Goal: Task Accomplishment & Management: Complete application form

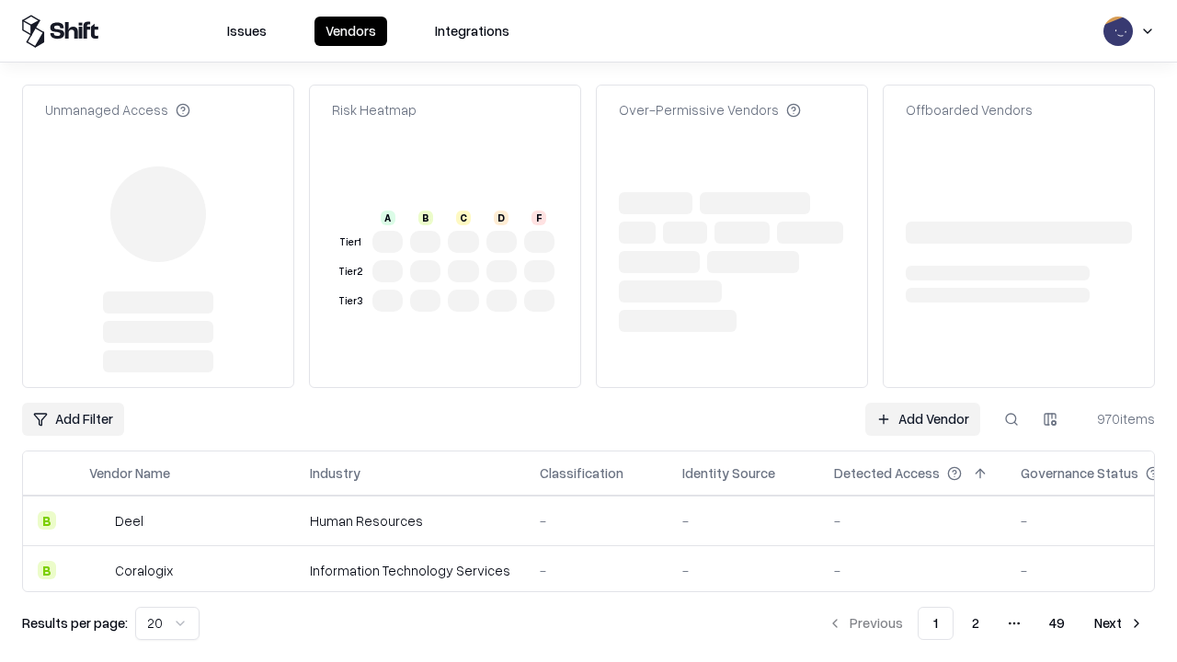
click at [922, 403] on link "Add Vendor" at bounding box center [922, 419] width 115 height 33
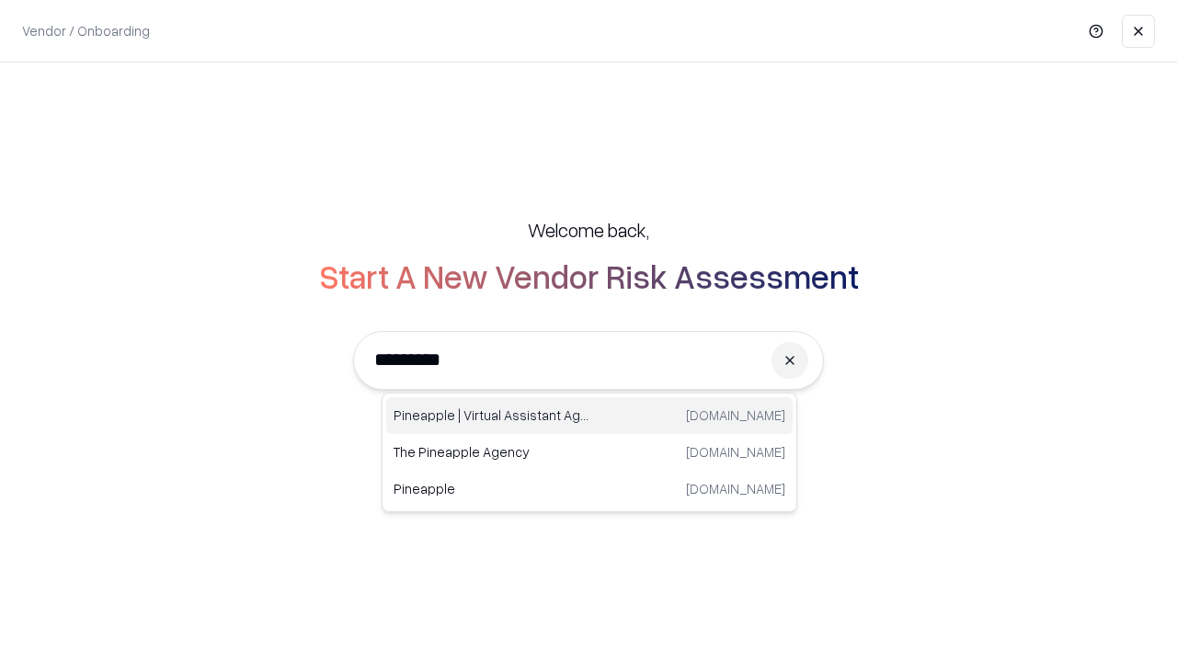
click at [589, 416] on div "Pineapple | Virtual Assistant Agency trypineapple.com" at bounding box center [589, 415] width 406 height 37
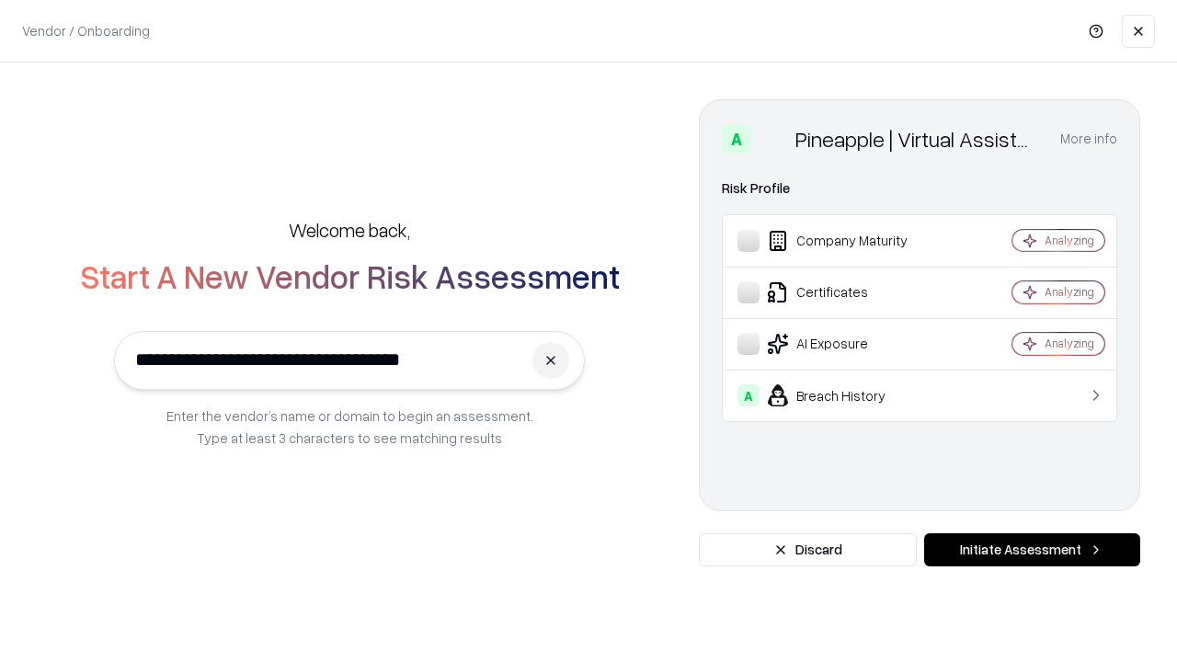
type input "**********"
click at [1032, 550] on button "Initiate Assessment" at bounding box center [1032, 549] width 216 height 33
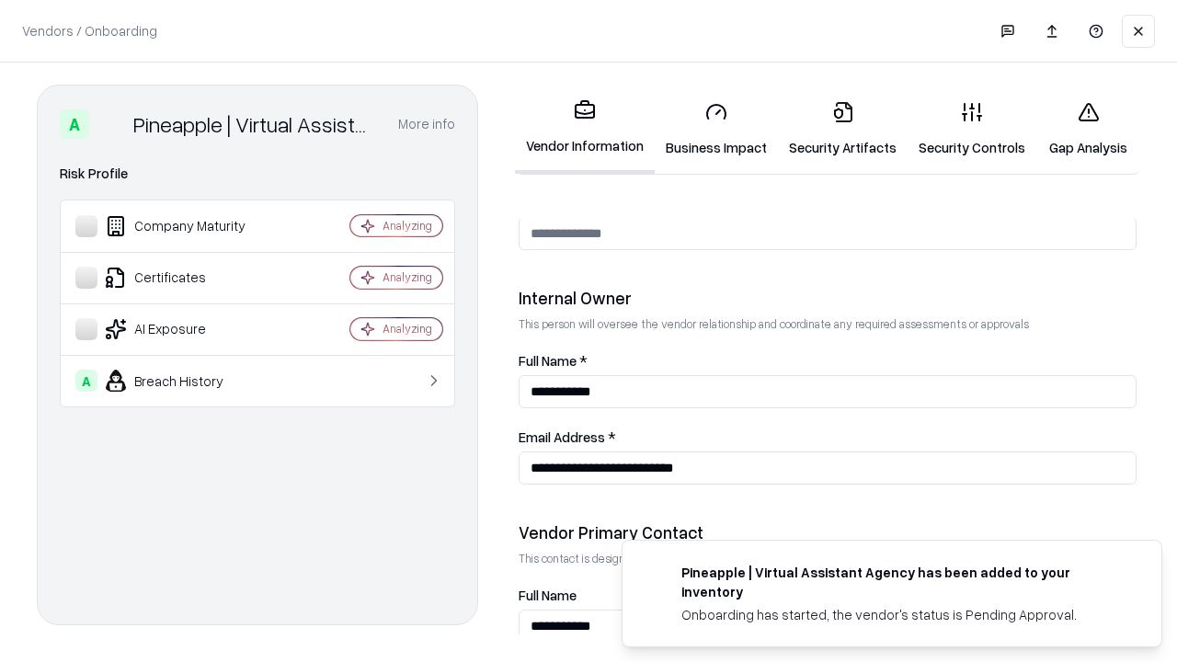
scroll to position [952, 0]
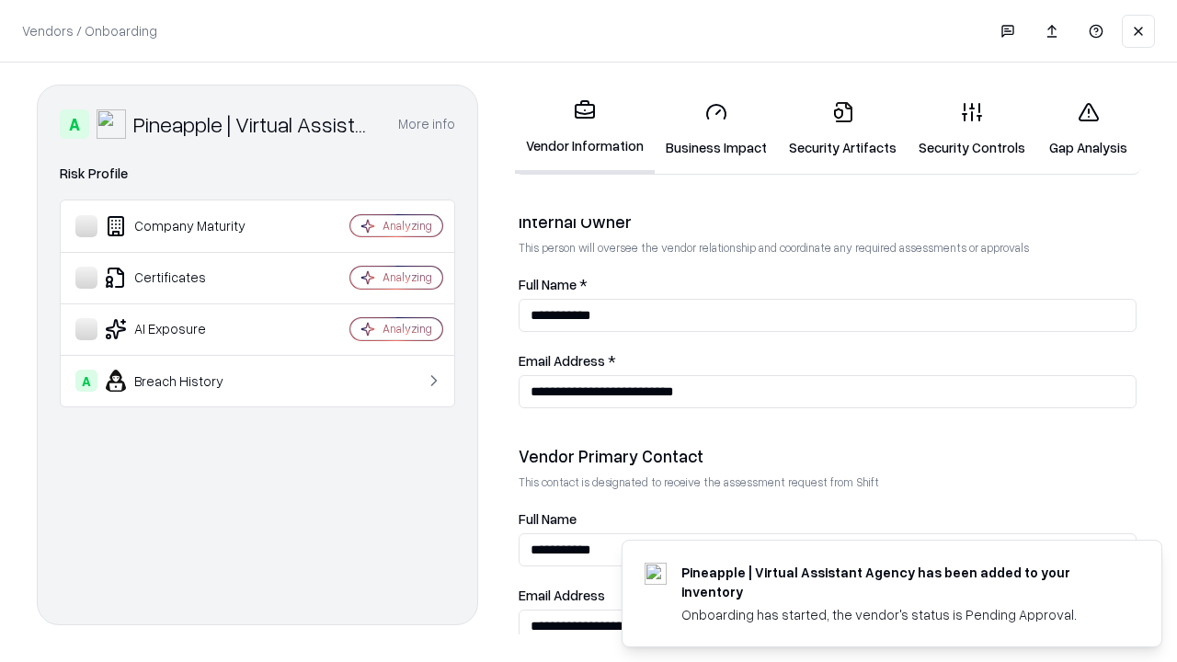
click at [716, 129] on link "Business Impact" at bounding box center [716, 129] width 123 height 86
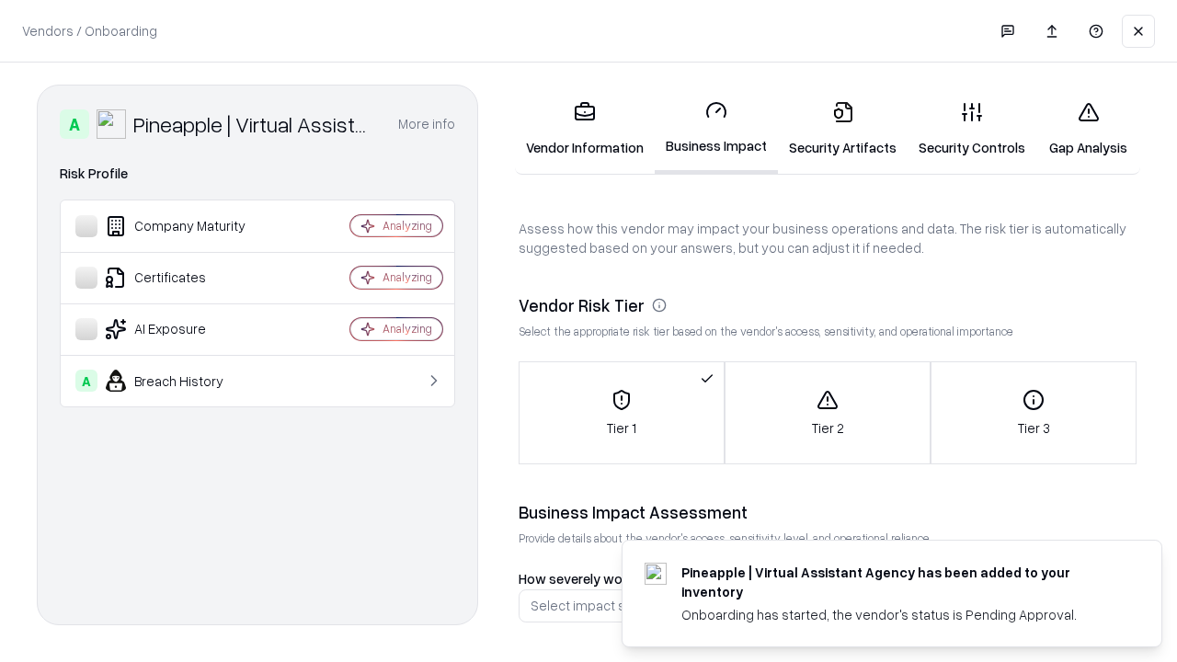
click at [842, 129] on link "Security Artifacts" at bounding box center [843, 129] width 130 height 86
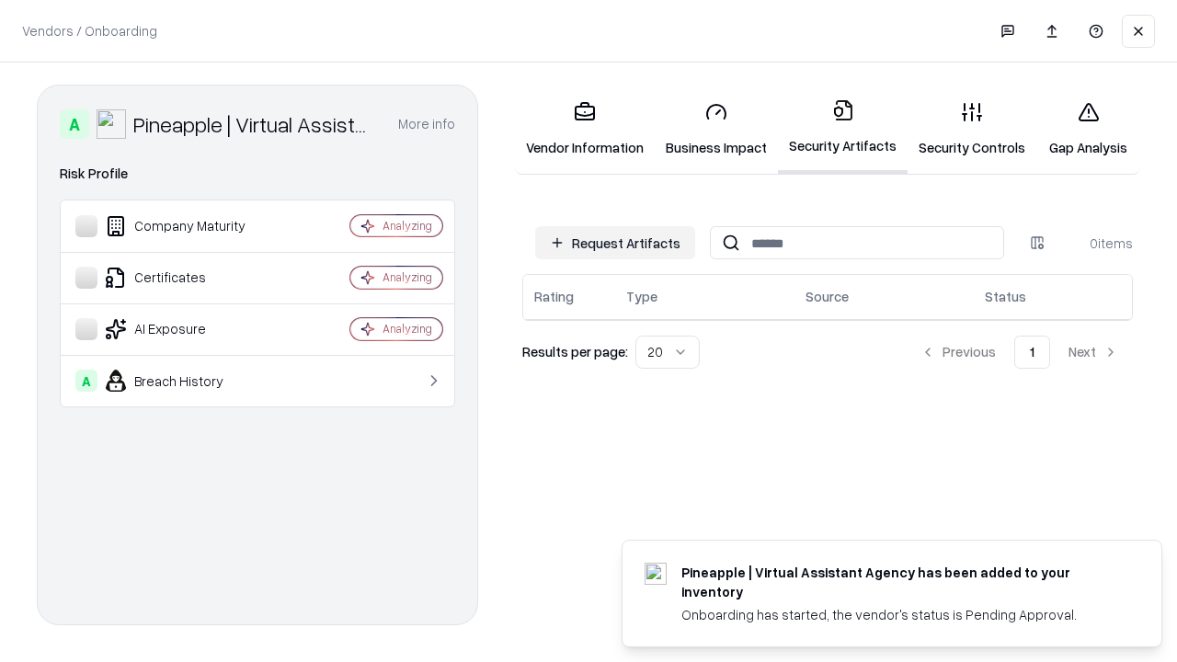
click at [615, 243] on button "Request Artifacts" at bounding box center [615, 242] width 160 height 33
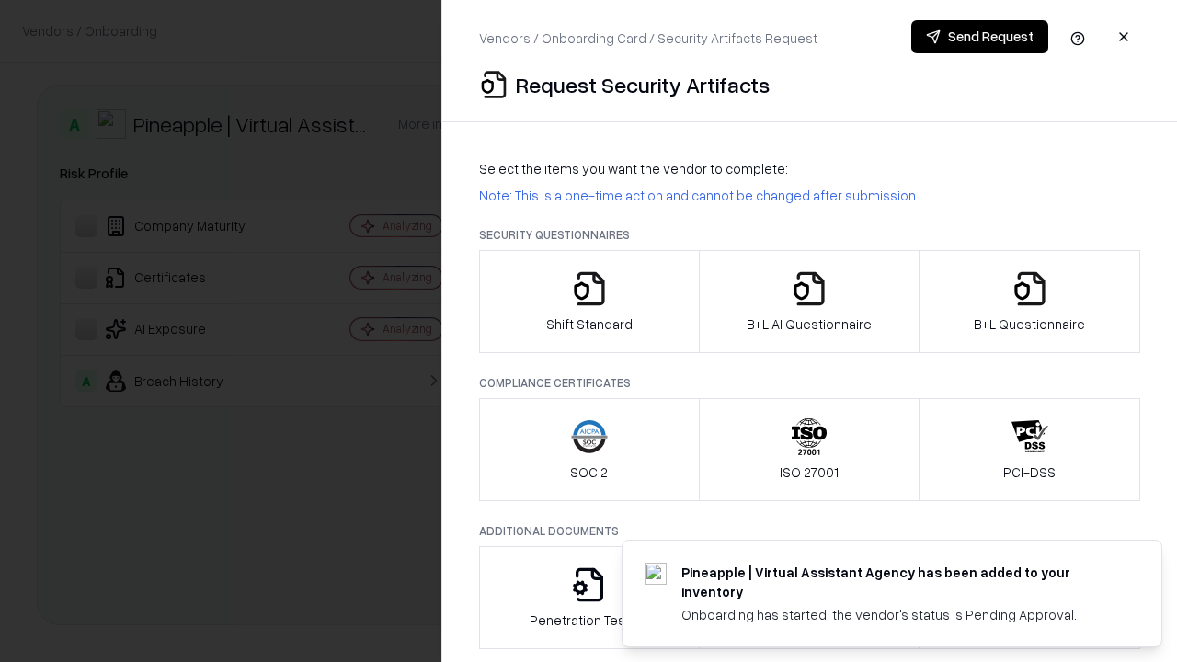
click at [588, 302] on icon "button" at bounding box center [589, 288] width 37 height 37
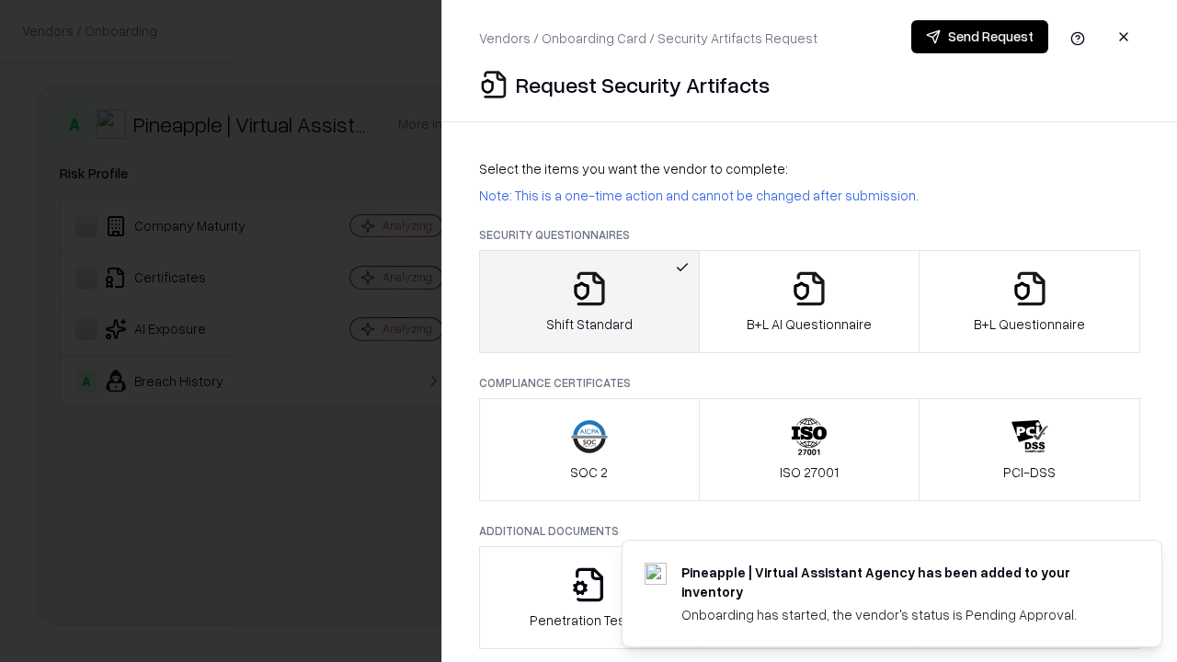
click at [979, 37] on button "Send Request" at bounding box center [979, 36] width 137 height 33
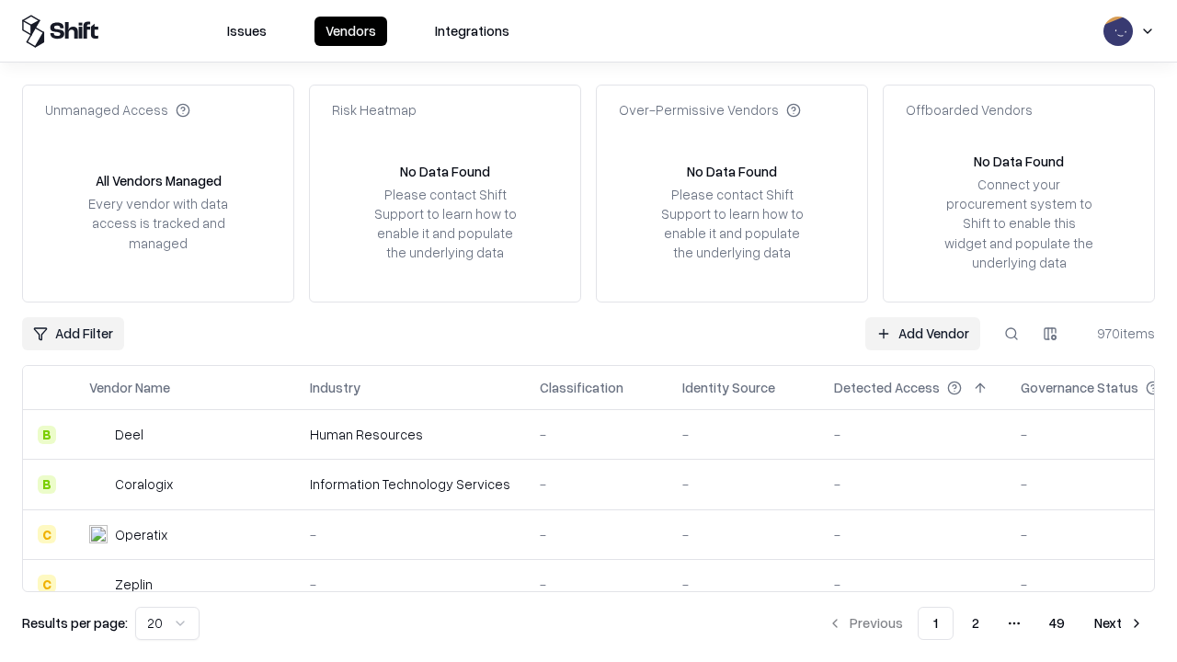
click at [1011, 333] on button at bounding box center [1011, 333] width 33 height 33
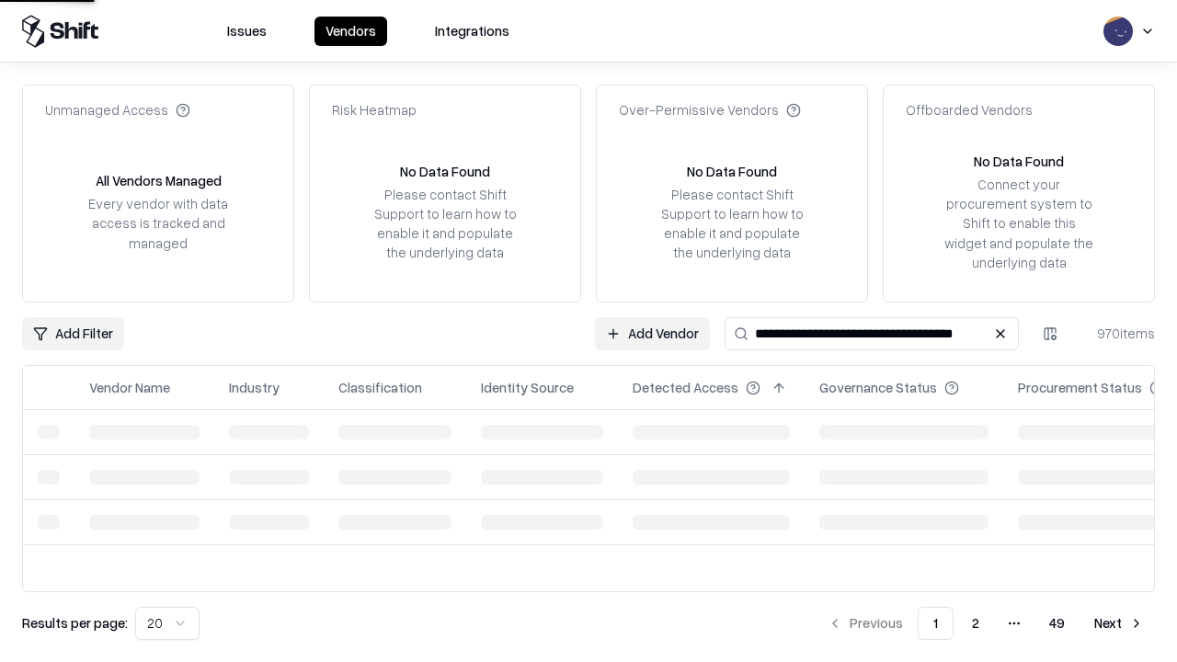
type input "**********"
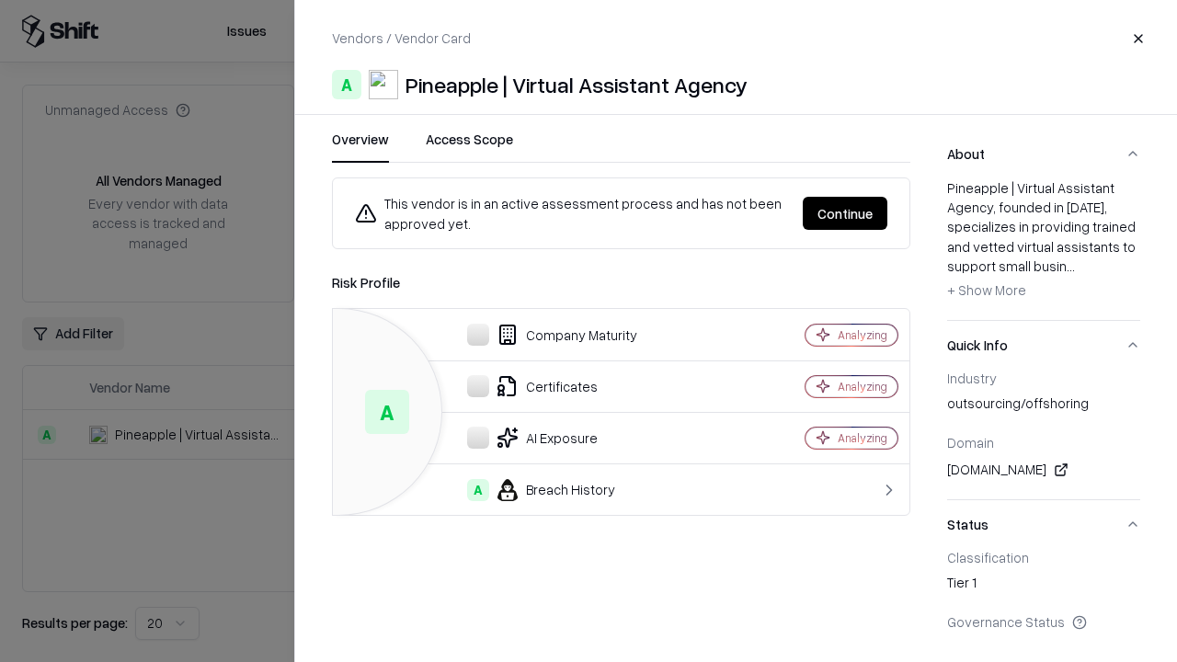
click at [845, 213] on button "Continue" at bounding box center [845, 213] width 85 height 33
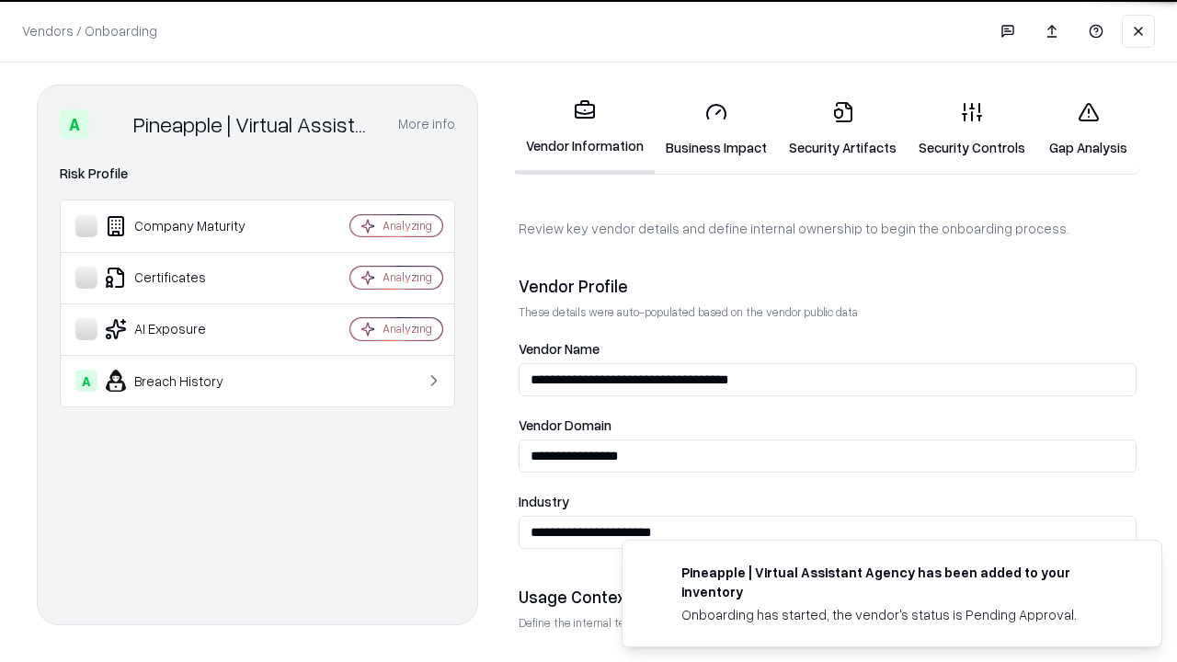
click at [842, 129] on link "Security Artifacts" at bounding box center [843, 129] width 130 height 86
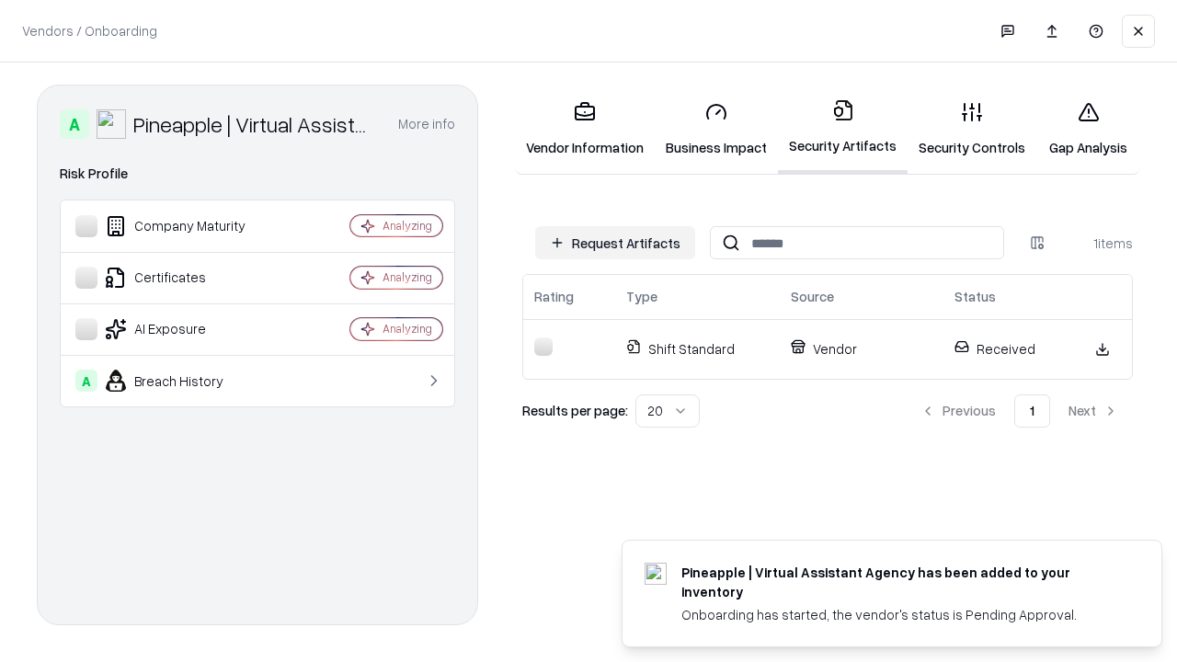
click at [972, 129] on link "Security Controls" at bounding box center [971, 129] width 129 height 86
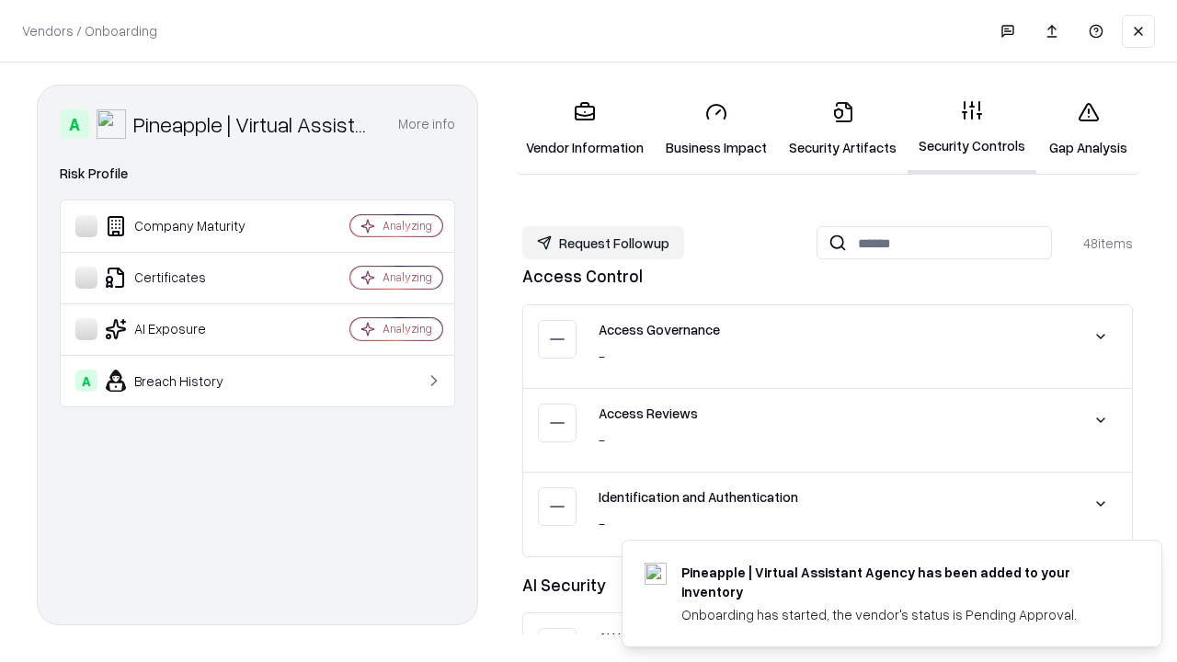
click at [603, 243] on button "Request Followup" at bounding box center [603, 242] width 162 height 33
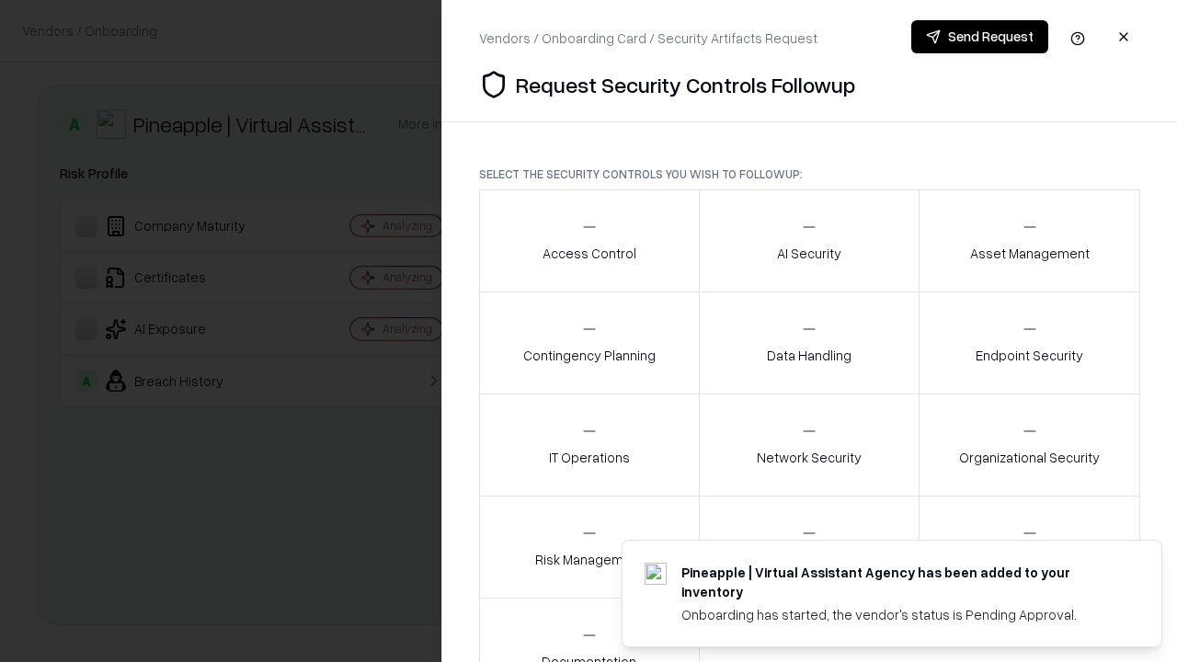
click at [588, 241] on div "Access Control" at bounding box center [589, 240] width 94 height 45
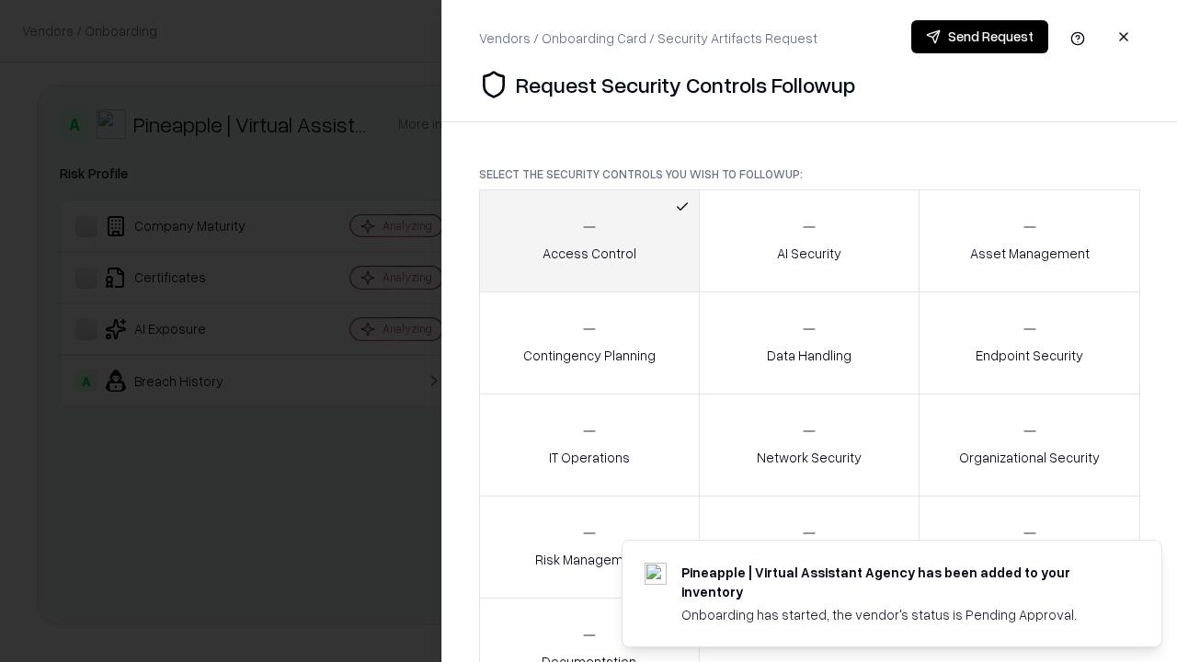
click at [979, 37] on button "Send Request" at bounding box center [979, 36] width 137 height 33
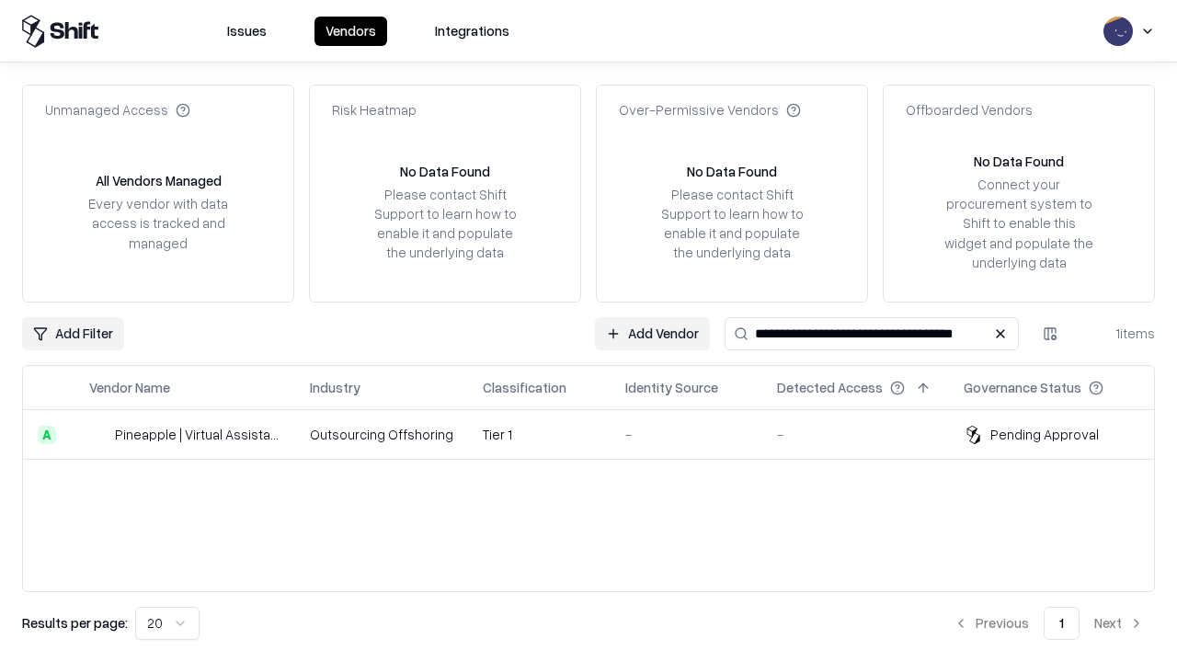
type input "**********"
click at [599, 434] on td "Tier 1" at bounding box center [539, 435] width 143 height 50
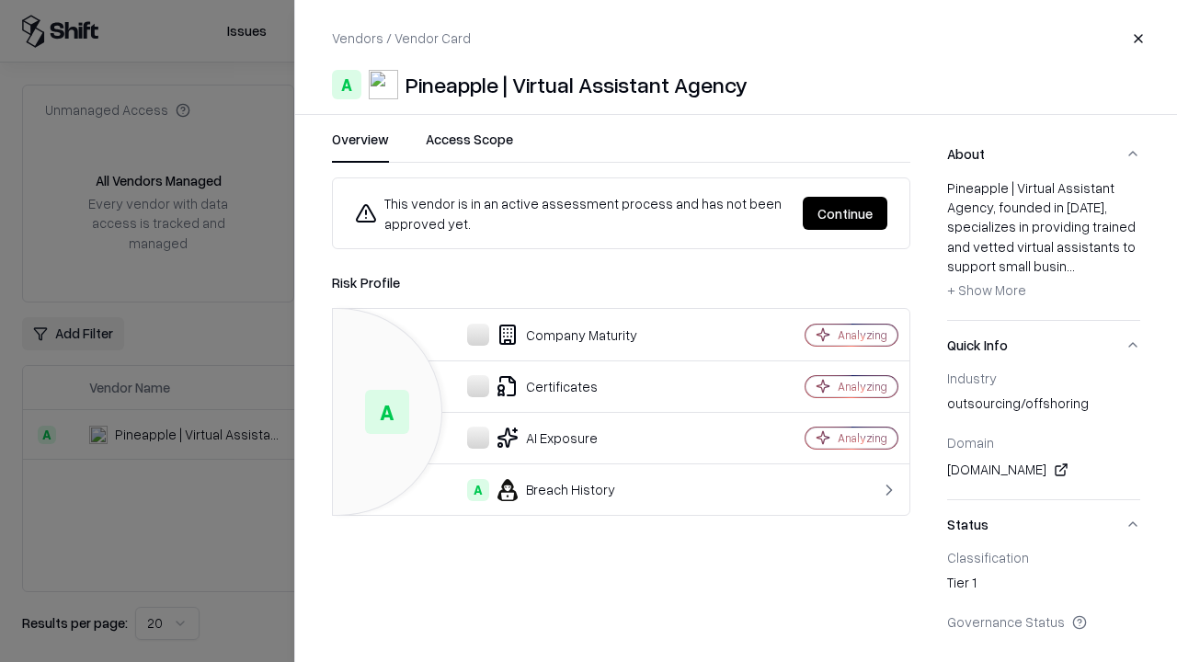
click at [845, 213] on button "Continue" at bounding box center [845, 213] width 85 height 33
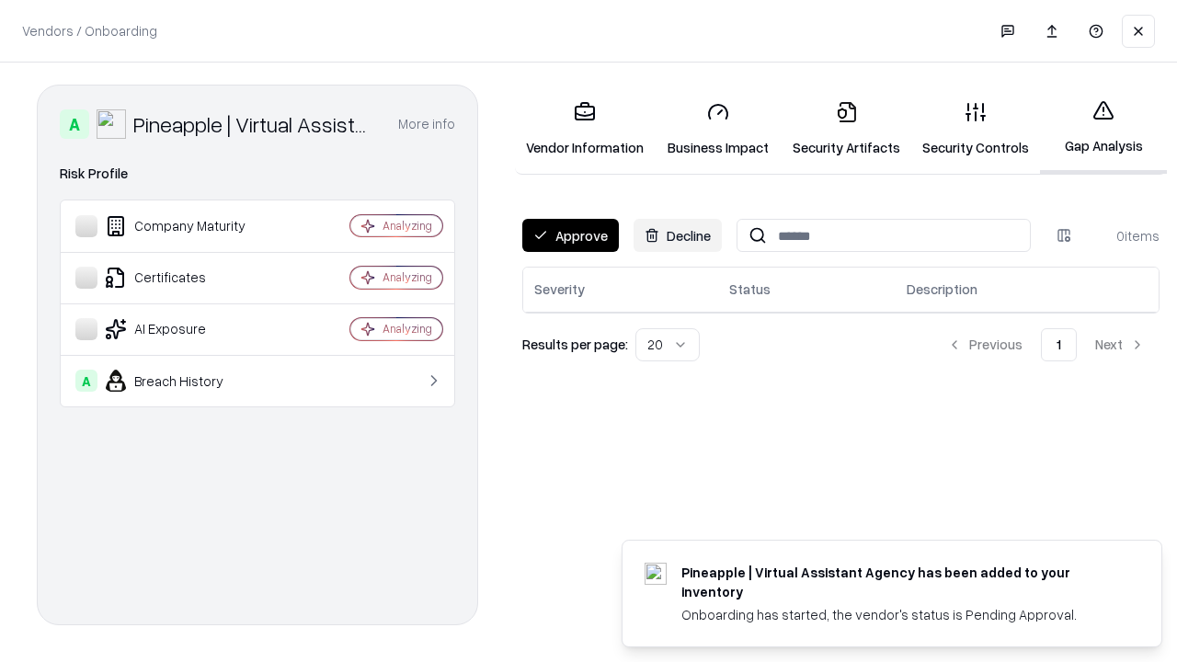
click at [570, 235] on button "Approve" at bounding box center [570, 235] width 97 height 33
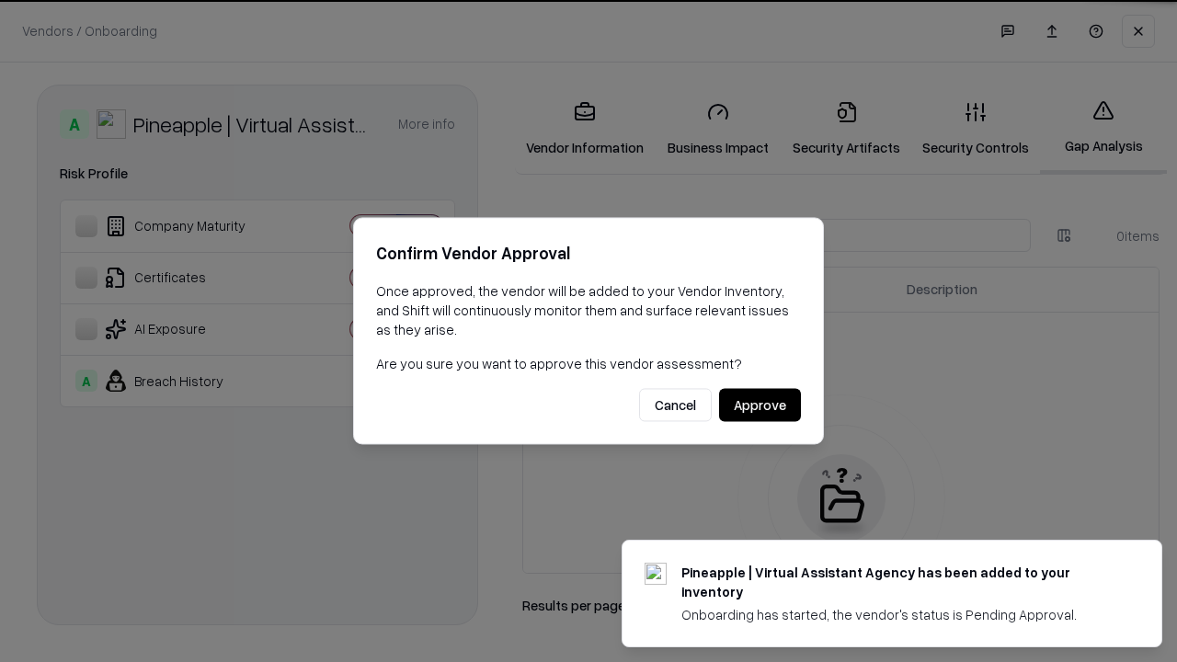
click at [759, 405] on button "Approve" at bounding box center [760, 405] width 82 height 33
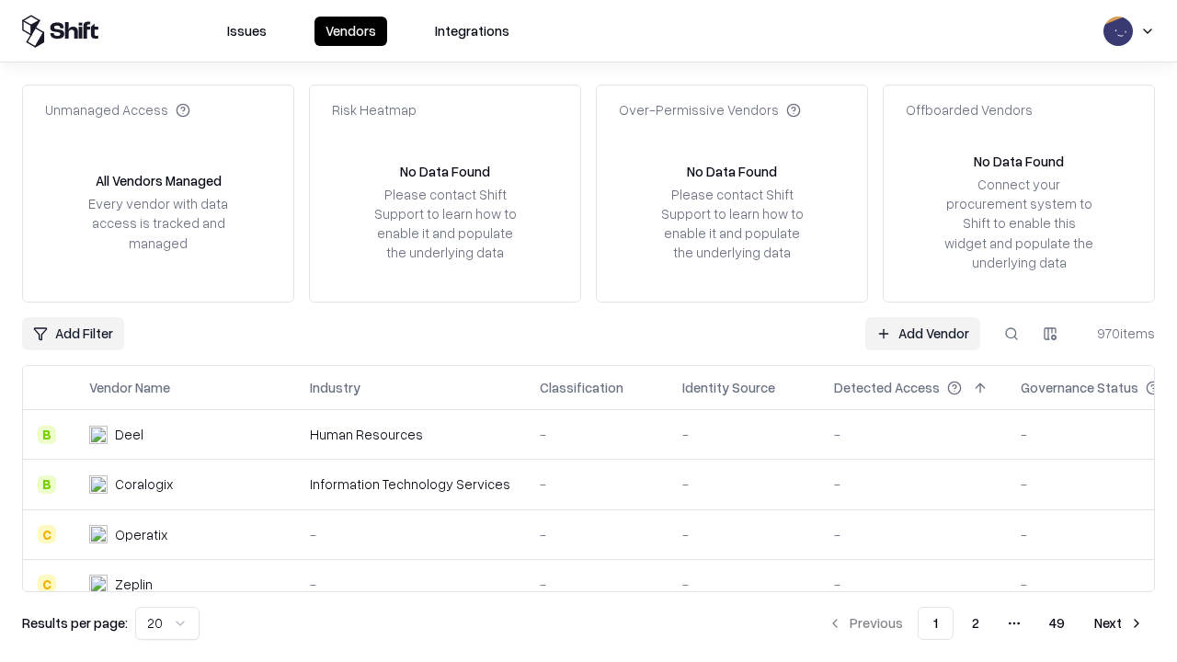
type input "**********"
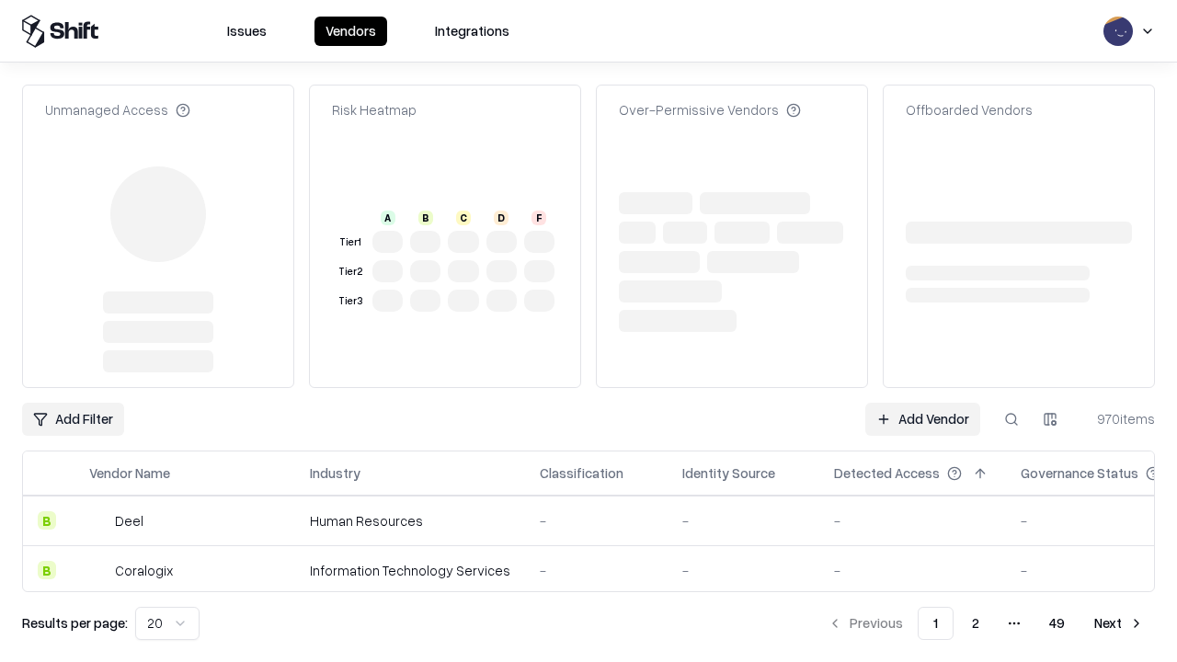
click at [922, 419] on link "Add Vendor" at bounding box center [922, 419] width 115 height 33
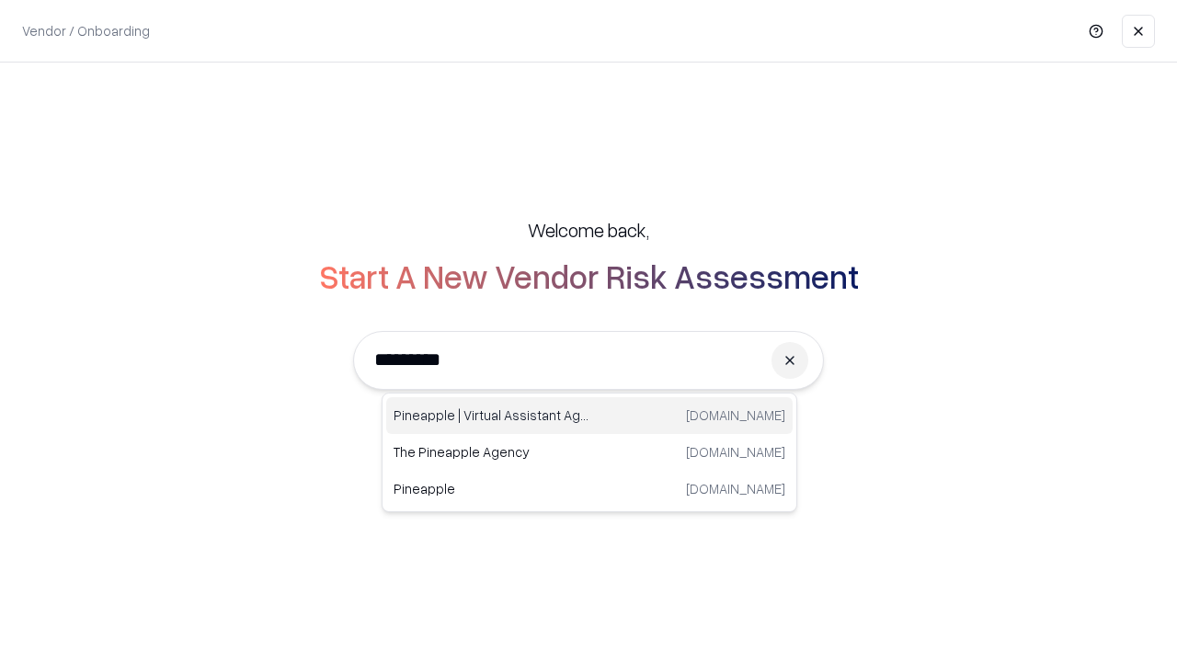
click at [589, 416] on div "Pineapple | Virtual Assistant Agency trypineapple.com" at bounding box center [589, 415] width 406 height 37
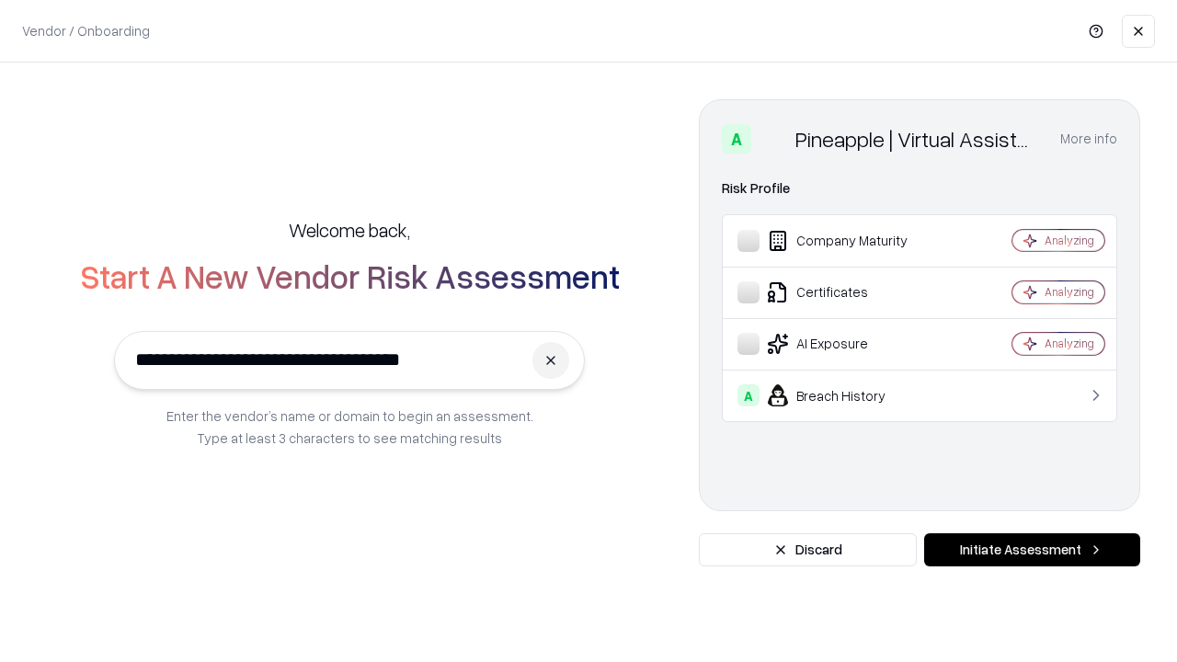
type input "**********"
click at [1032, 550] on button "Initiate Assessment" at bounding box center [1032, 549] width 216 height 33
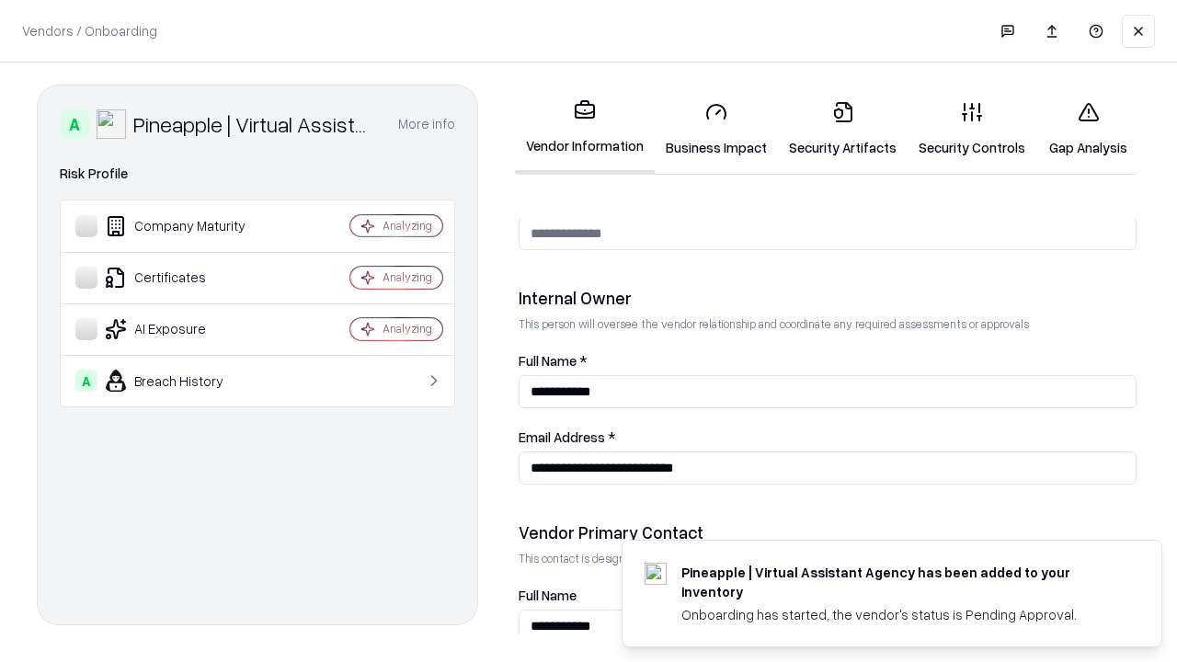
scroll to position [952, 0]
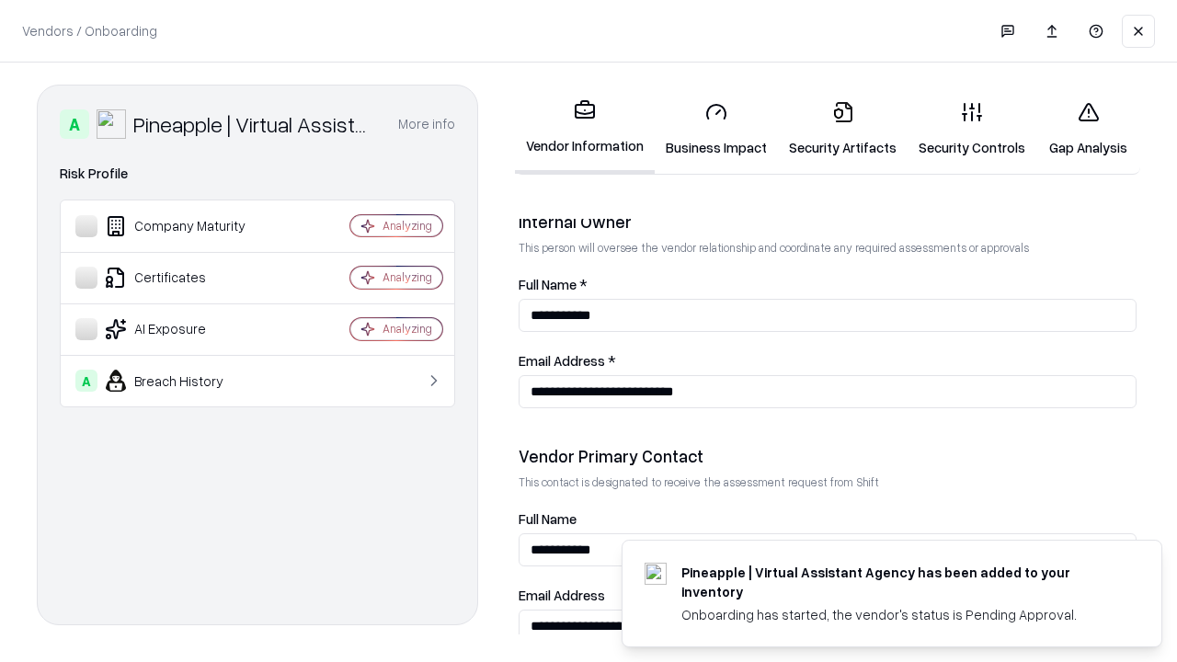
click at [1088, 129] on link "Gap Analysis" at bounding box center [1088, 129] width 104 height 86
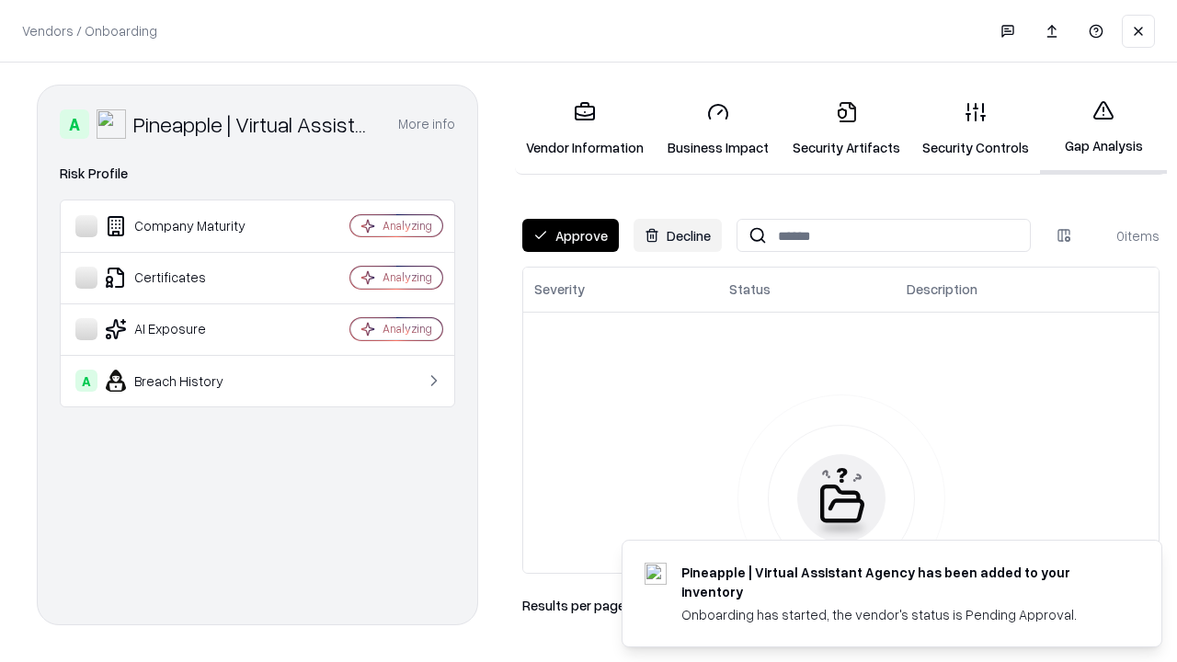
click at [570, 235] on button "Approve" at bounding box center [570, 235] width 97 height 33
